Goal: Check status: Check status

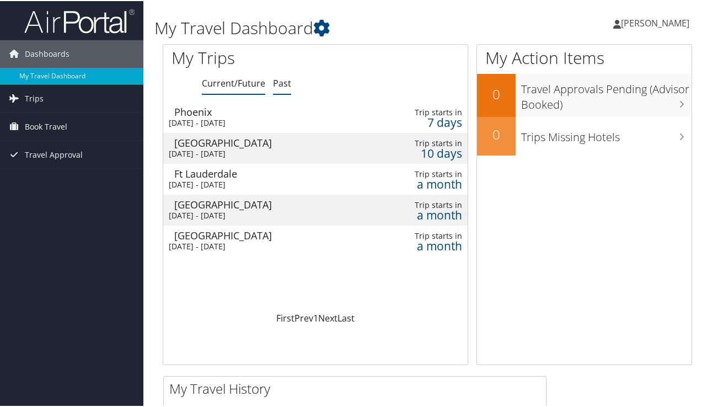
click at [284, 83] on link "Past" at bounding box center [282, 82] width 18 height 12
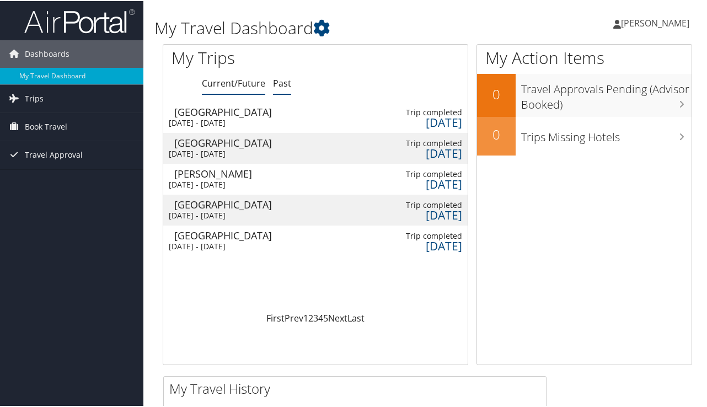
click at [228, 83] on link "Current/Future" at bounding box center [233, 82] width 63 height 12
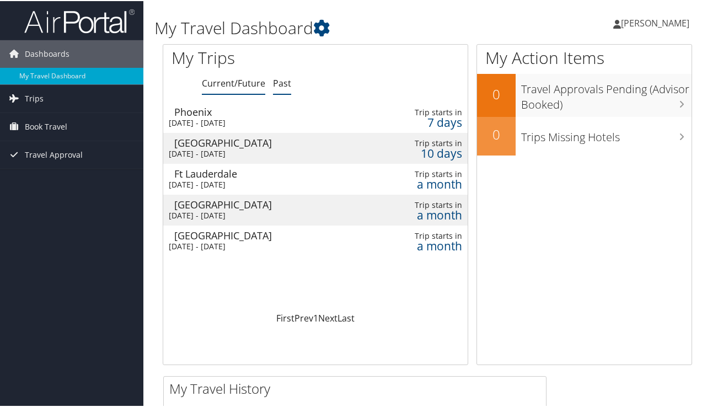
click at [286, 84] on link "Past" at bounding box center [282, 82] width 18 height 12
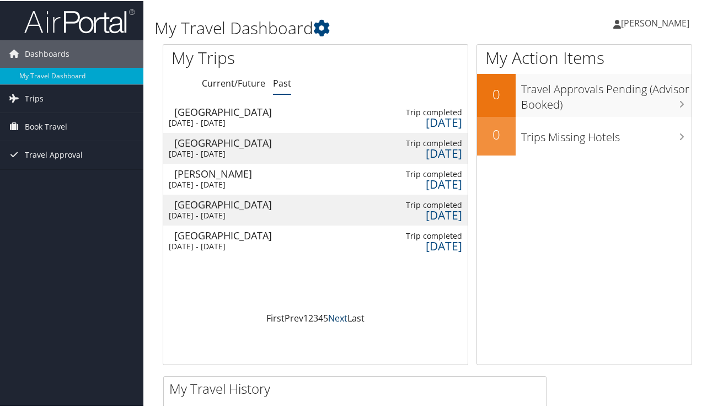
click at [338, 318] on link "Next" at bounding box center [337, 317] width 19 height 12
